Goal: Transaction & Acquisition: Download file/media

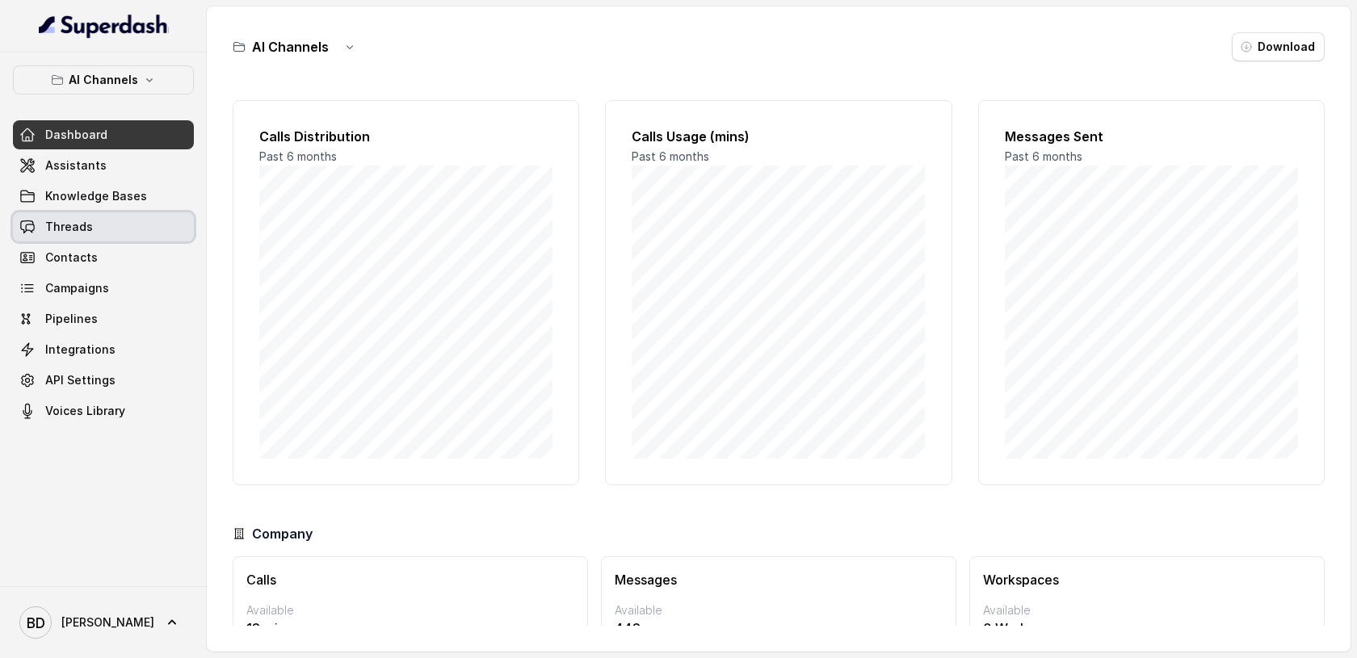
click at [92, 231] on link "Threads" at bounding box center [103, 226] width 181 height 29
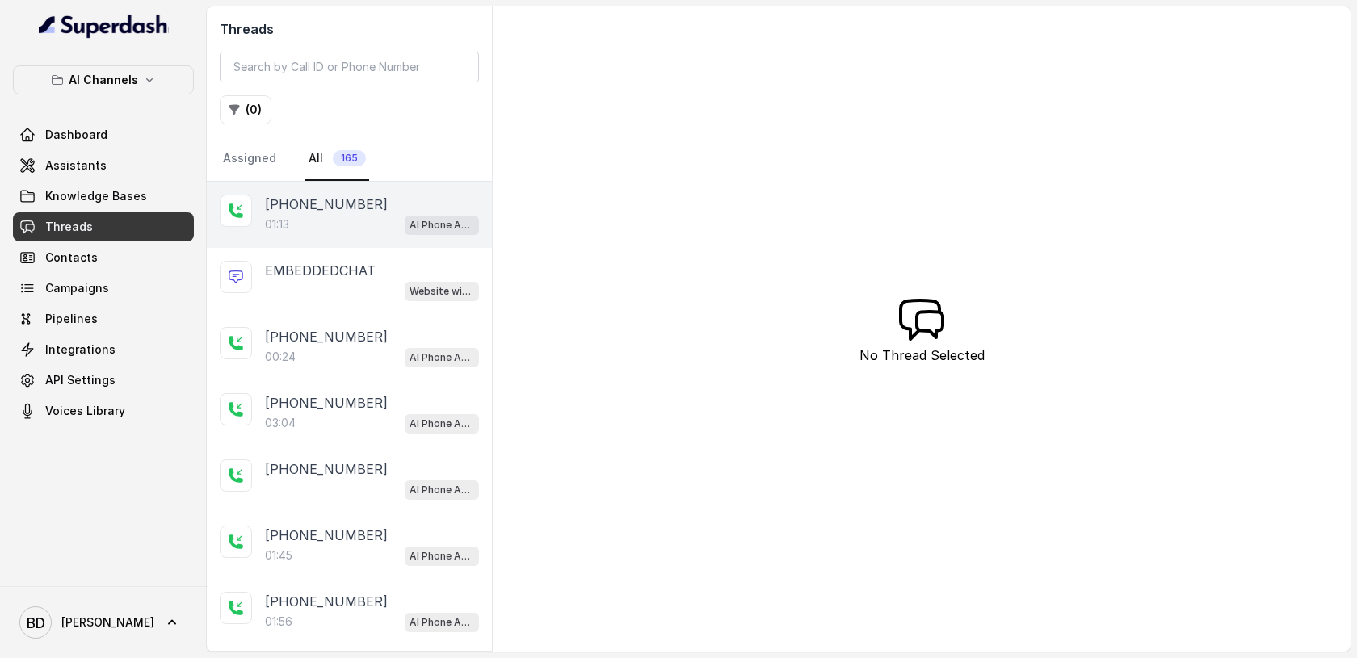
click at [285, 197] on p "[PHONE_NUMBER]" at bounding box center [326, 204] width 123 height 19
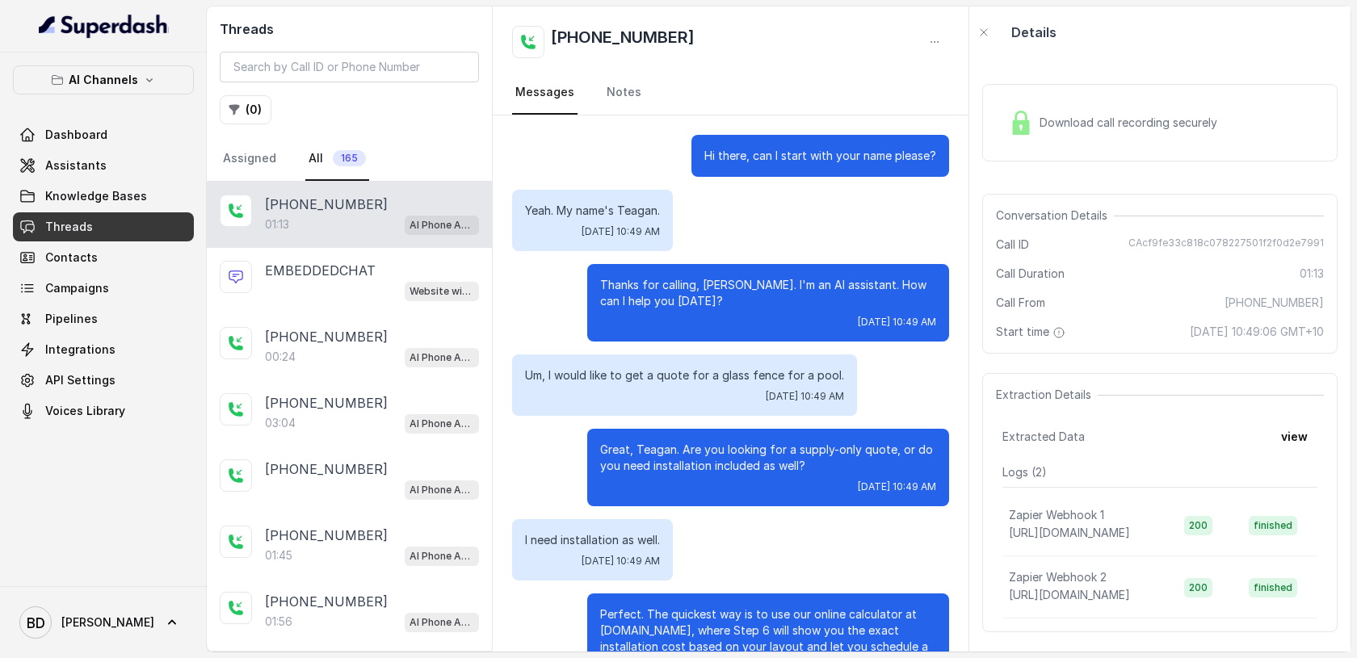
click at [1019, 135] on div "Download call recording securely" at bounding box center [1113, 122] width 221 height 37
